Goal: Check status: Check status

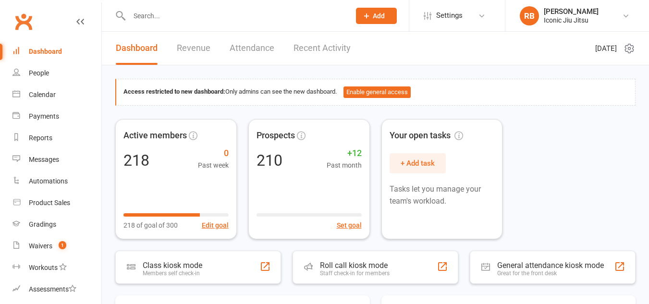
click at [138, 17] on input "text" at bounding box center [234, 15] width 217 height 13
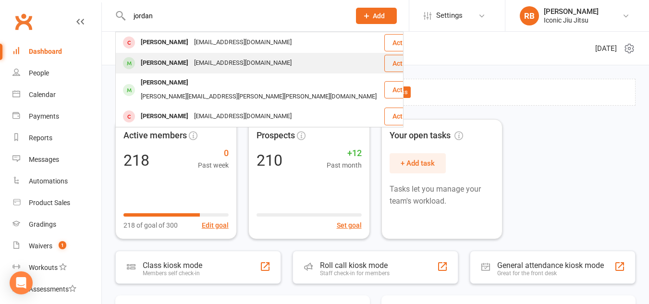
type input "jordan"
click at [157, 64] on div "[PERSON_NAME]" at bounding box center [164, 63] width 53 height 14
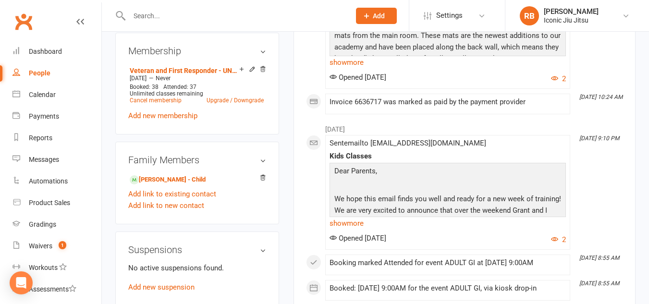
scroll to position [432, 0]
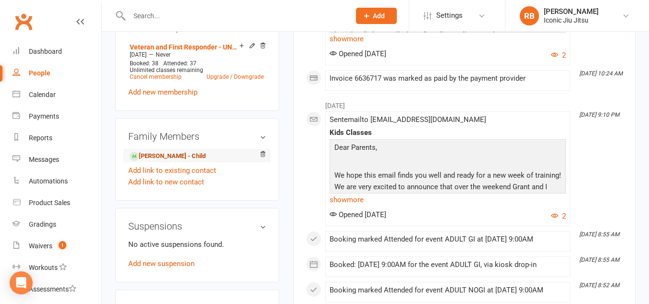
click at [182, 161] on link "[PERSON_NAME] - Child" at bounding box center [168, 156] width 76 height 10
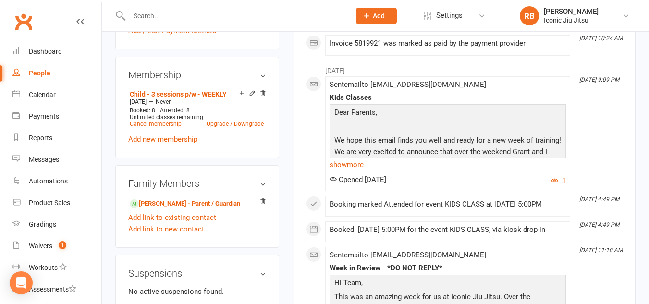
scroll to position [384, 0]
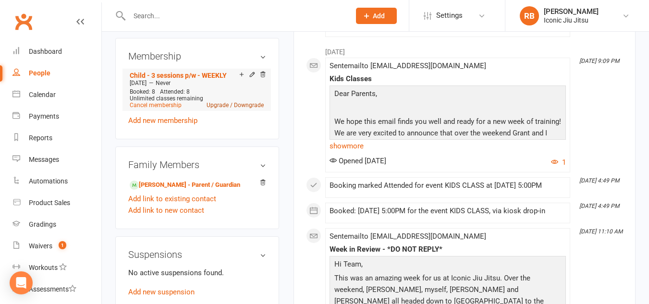
click at [248, 109] on link "Upgrade / Downgrade" at bounding box center [234, 105] width 57 height 7
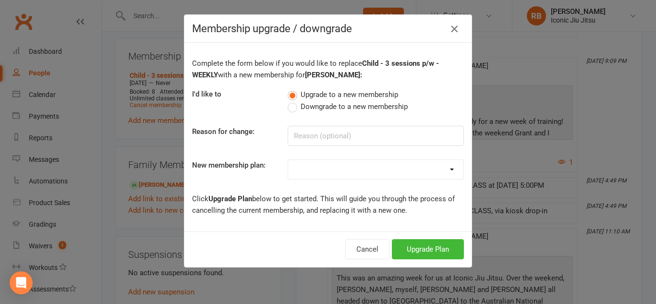
click at [448, 29] on icon "button" at bounding box center [454, 29] width 12 height 12
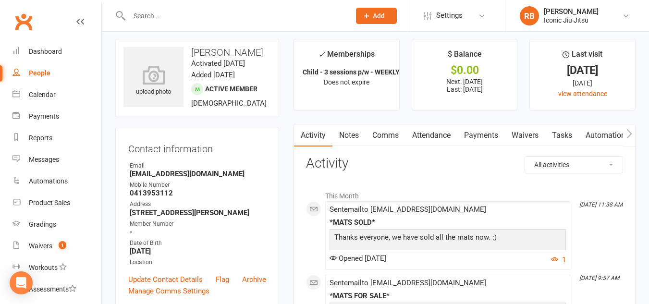
scroll to position [0, 0]
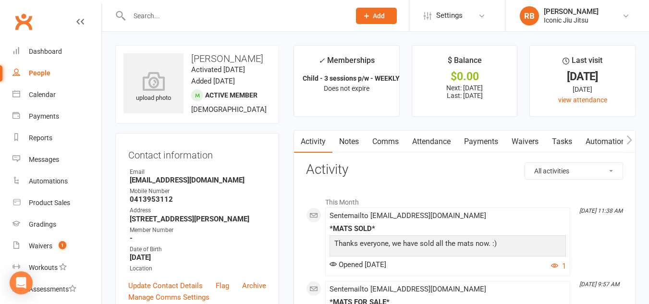
click at [480, 139] on link "Payments" at bounding box center [481, 142] width 48 height 22
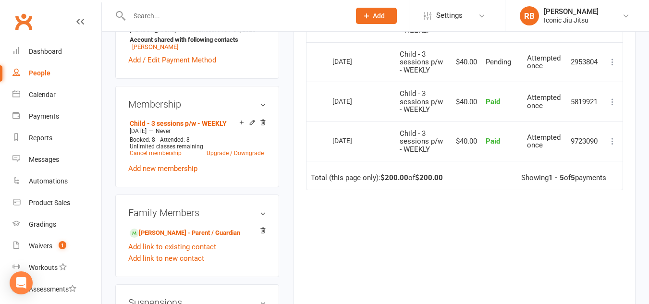
scroll to position [0, 19]
click at [222, 127] on link "Child - 3 sessions p/w - WEEKLY" at bounding box center [178, 124] width 97 height 8
